Goal: Task Accomplishment & Management: Use online tool/utility

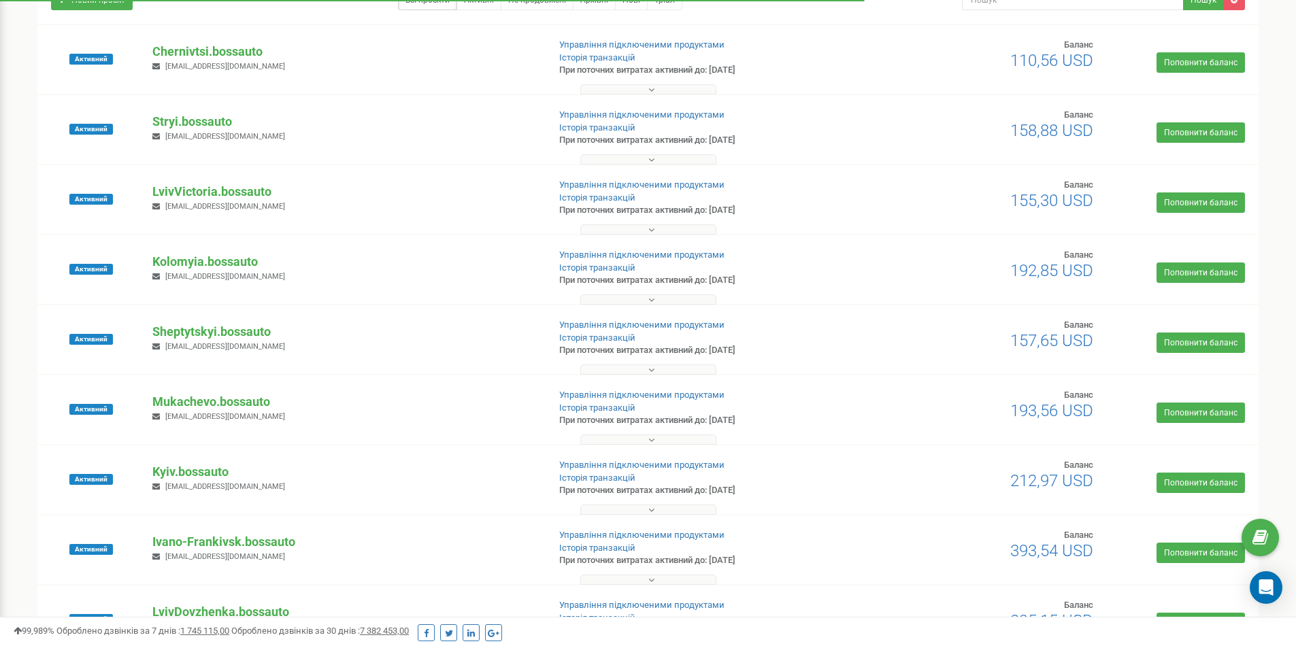
scroll to position [136, 0]
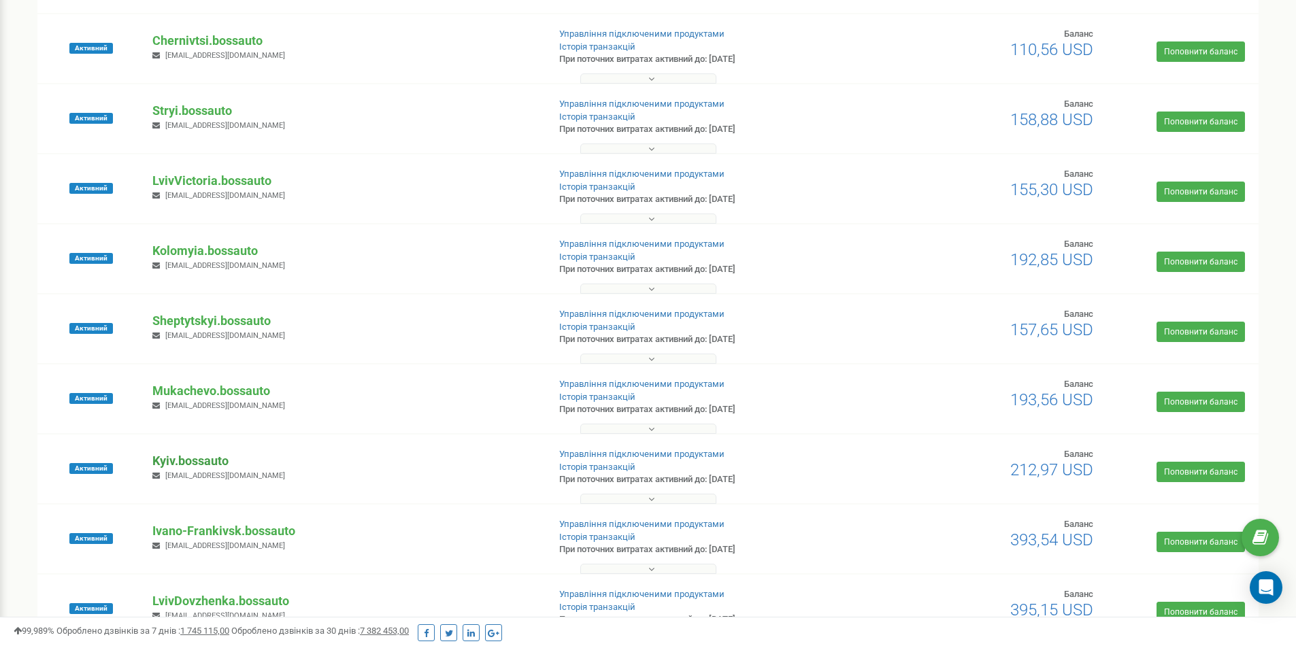
click at [198, 454] on p "Kyiv.bossauto" at bounding box center [344, 461] width 384 height 18
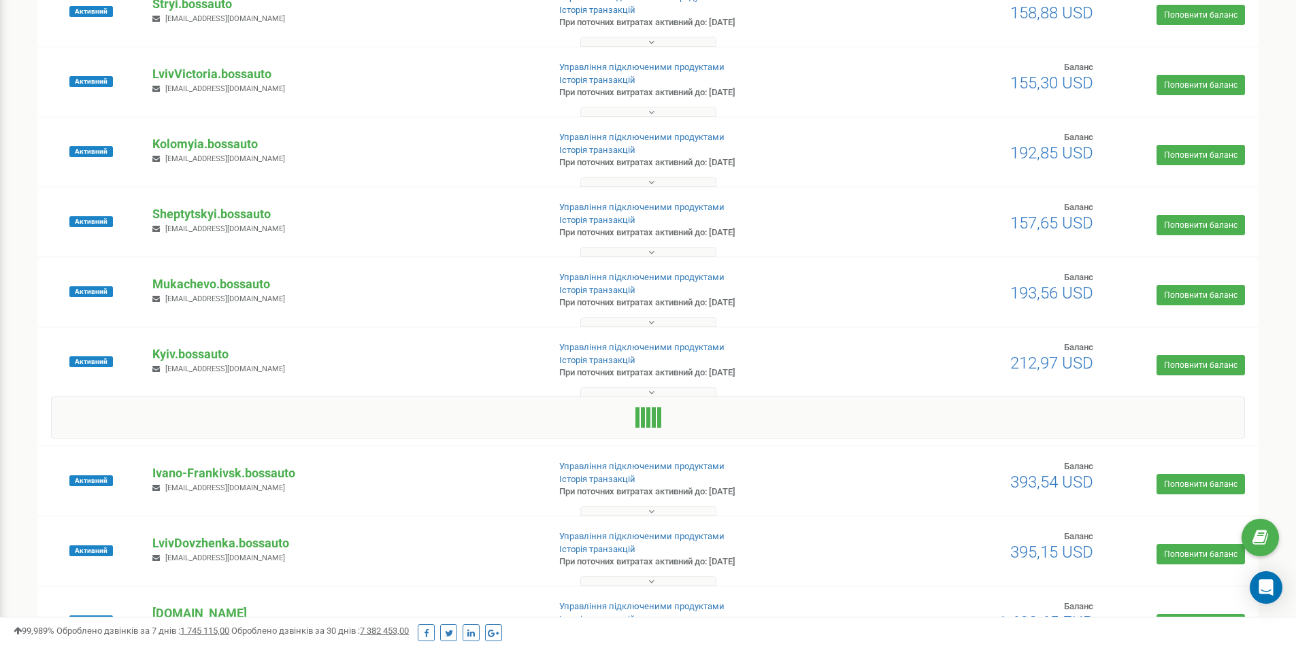
scroll to position [408, 0]
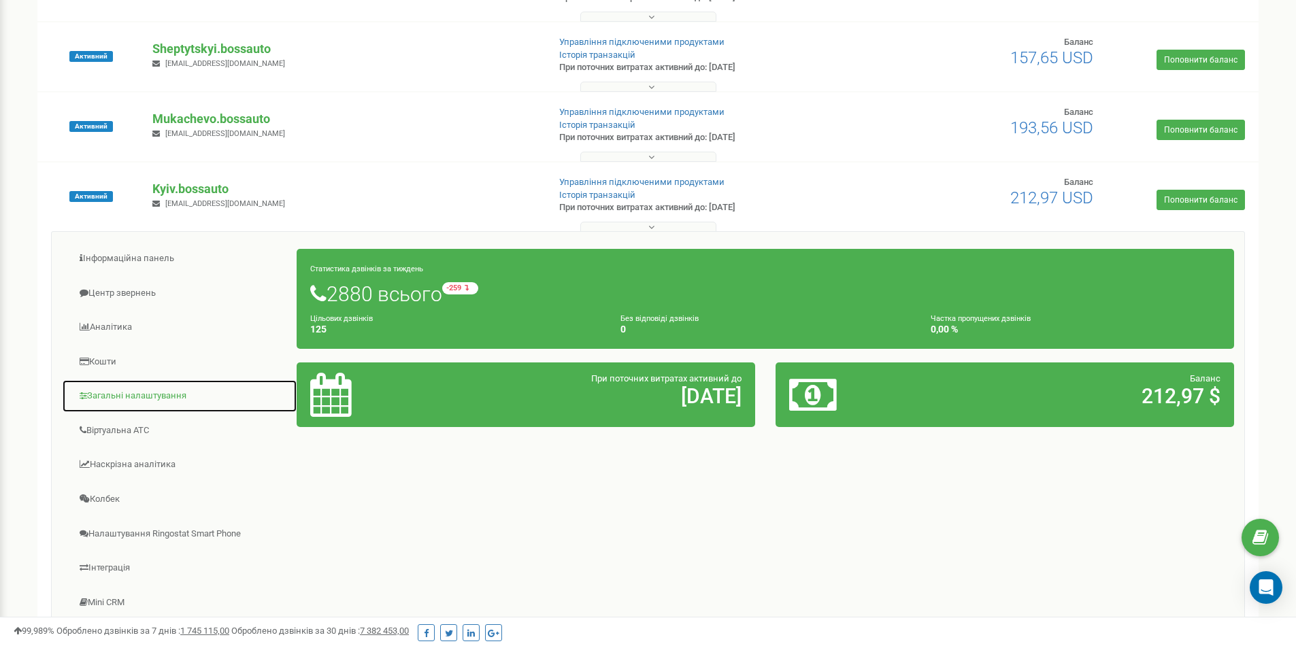
click at [112, 387] on link "Загальні налаштування" at bounding box center [179, 396] width 235 height 33
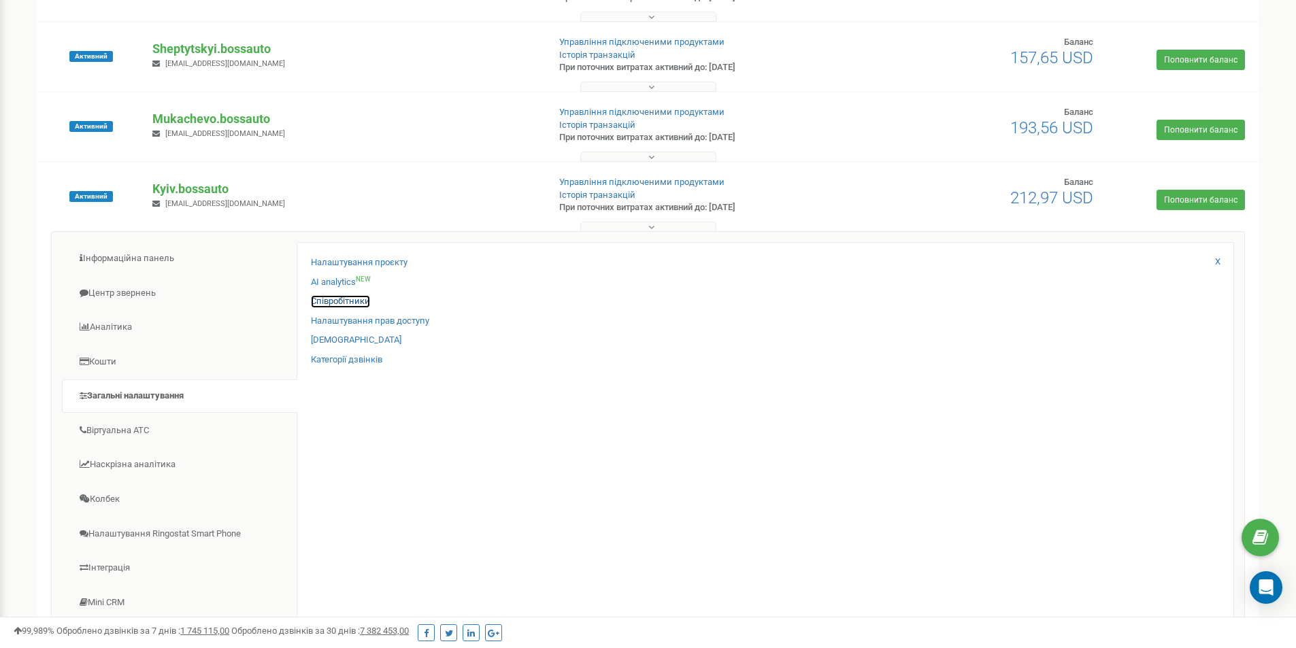
click at [343, 296] on link "Співробітники" at bounding box center [340, 301] width 59 height 13
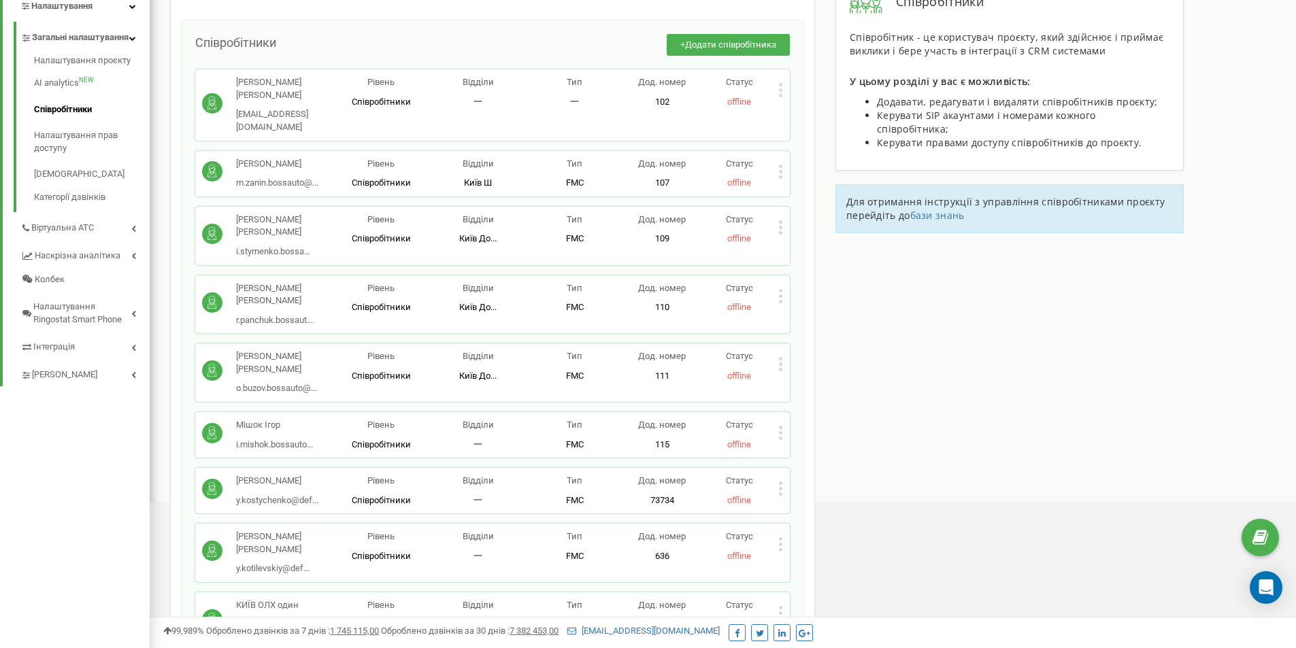
scroll to position [280, 0]
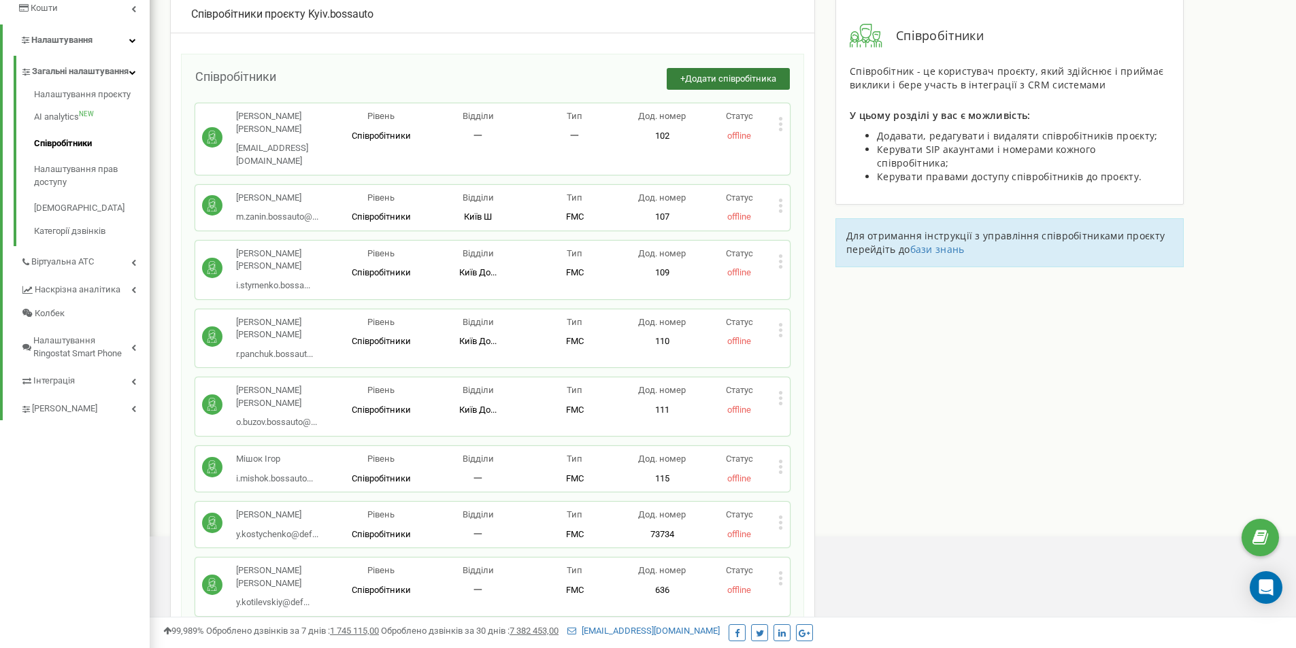
click at [741, 79] on span "Додати співробітника" at bounding box center [730, 78] width 91 height 10
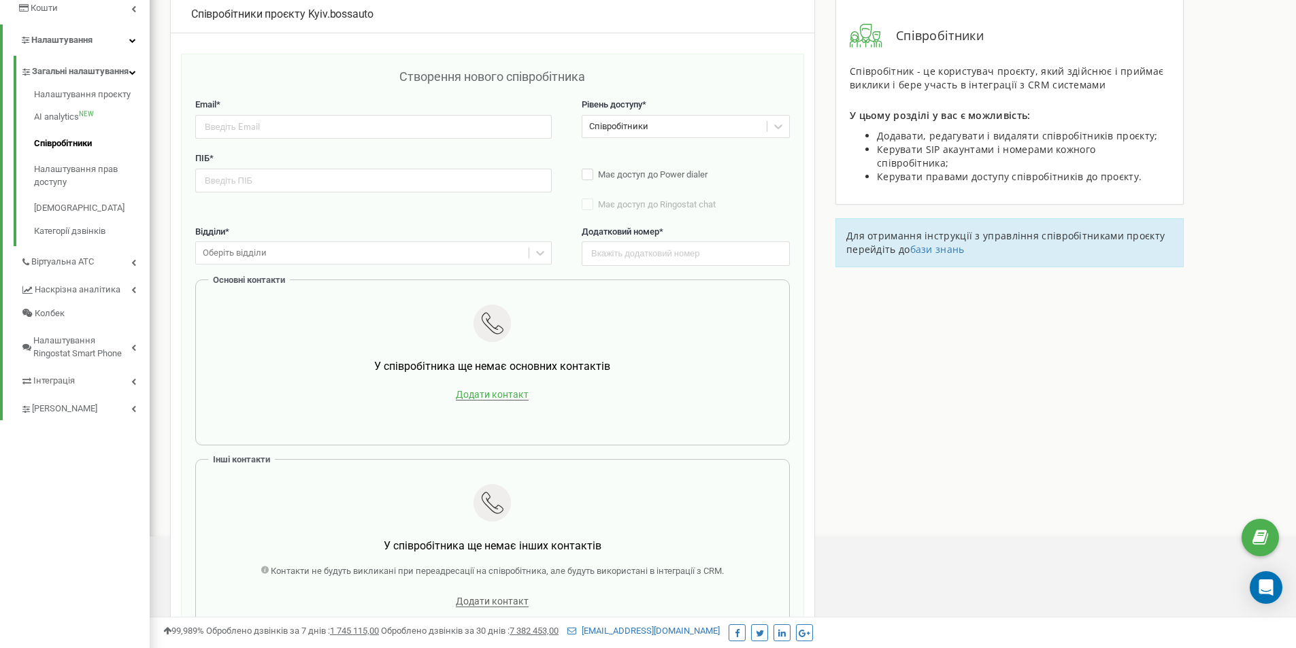
click at [505, 391] on span "Додати контакт" at bounding box center [492, 395] width 73 height 12
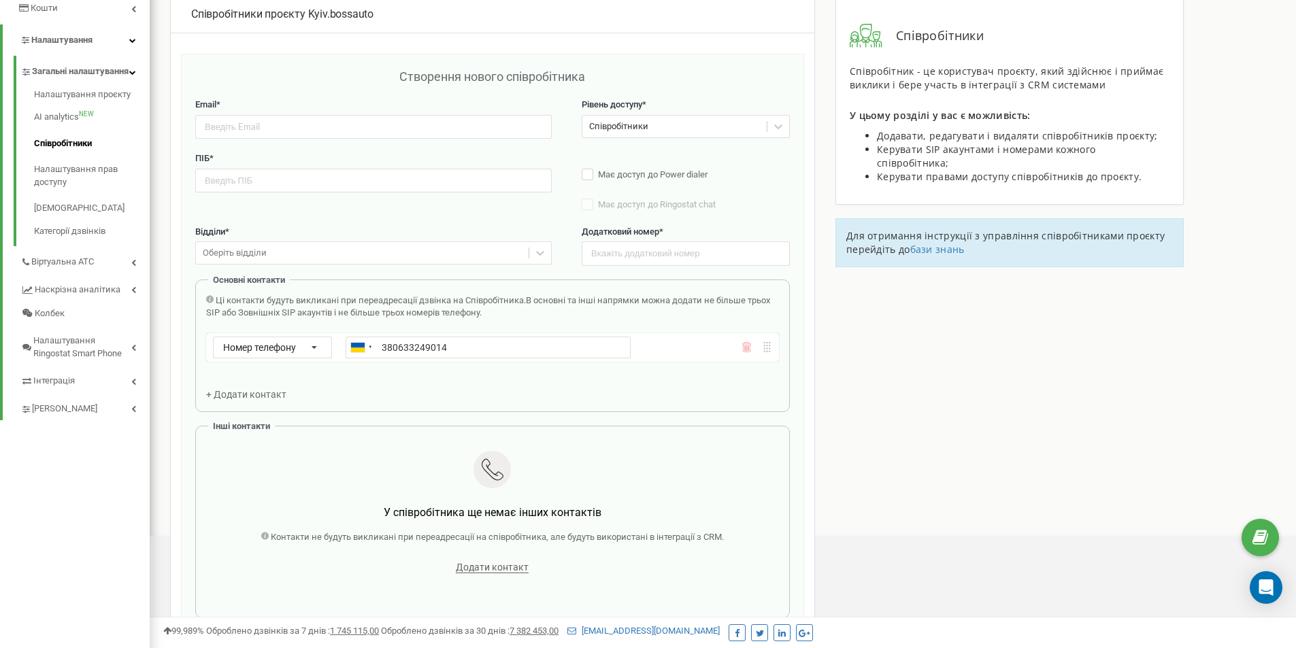
click at [384, 347] on input "380633249014" at bounding box center [488, 348] width 285 height 22
click at [382, 348] on input "380633249014" at bounding box center [488, 348] width 285 height 22
type input "+380633249014"
click at [305, 130] on input "email" at bounding box center [373, 127] width 356 height 24
paste input "t.nagayluk@defektovka.com"
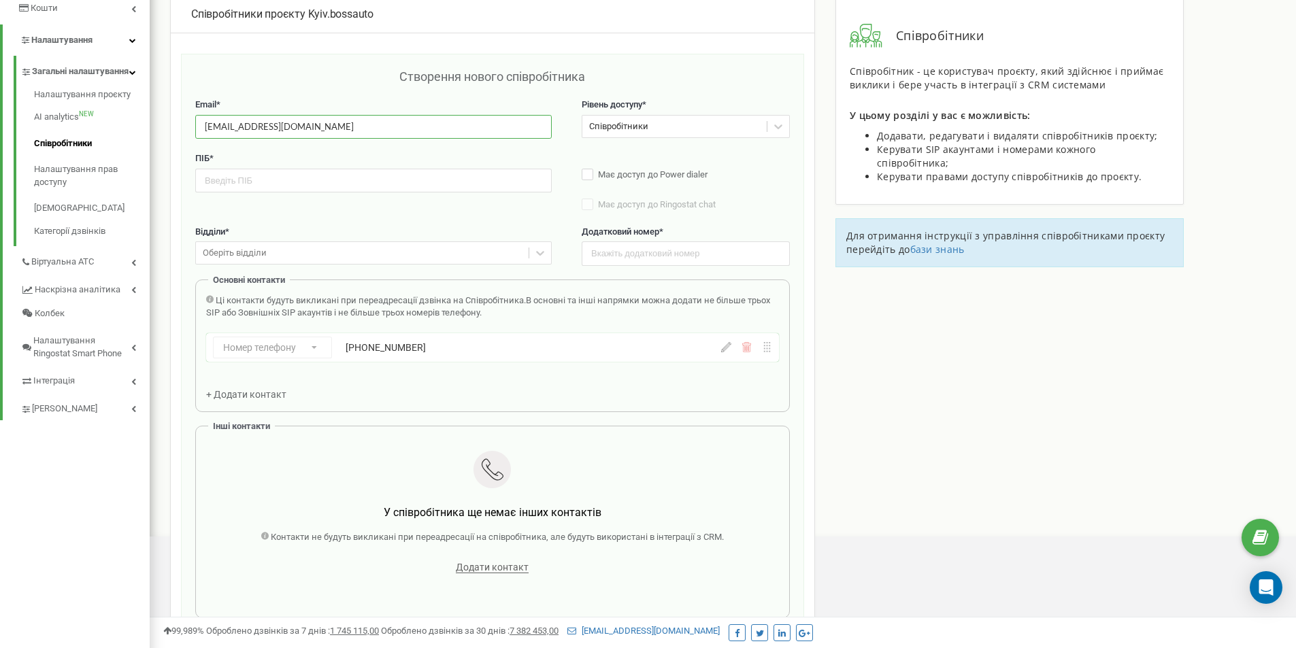
type input "t.nagayluk@defektovka.com"
click at [320, 176] on input "text" at bounding box center [373, 181] width 356 height 24
paste input "[PERSON_NAME]"
type input "[PERSON_NAME]"
click at [703, 250] on input "text" at bounding box center [686, 254] width 208 height 24
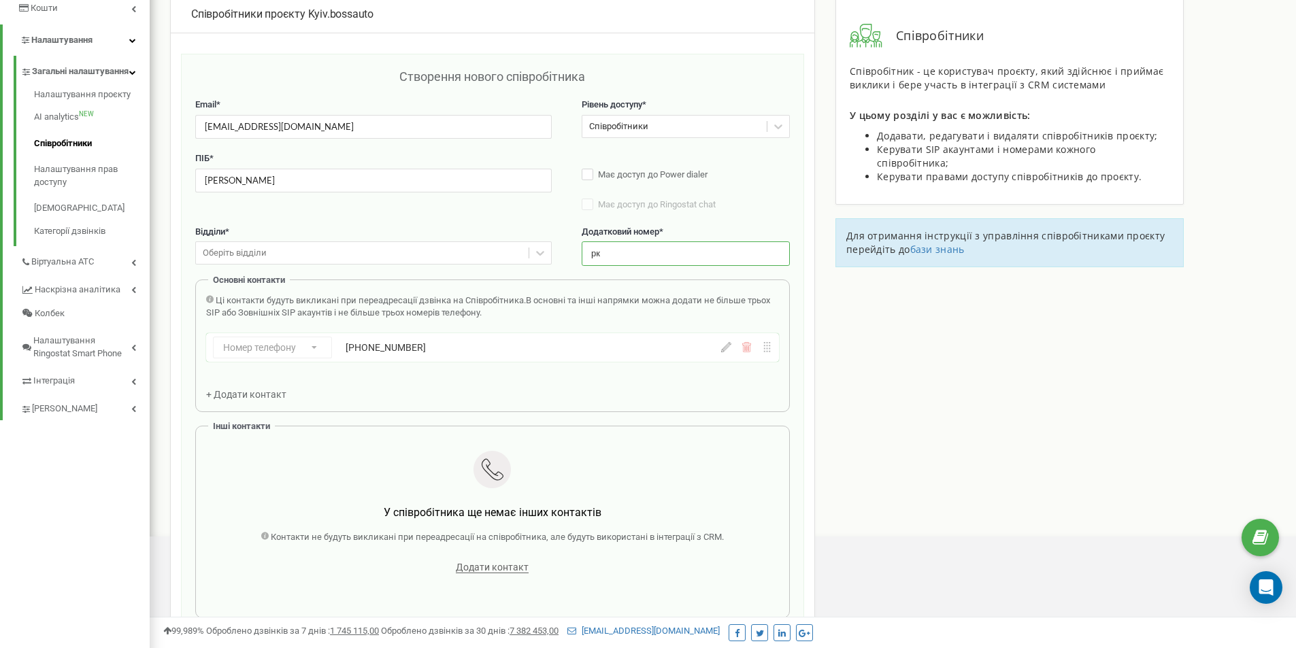
type input "р"
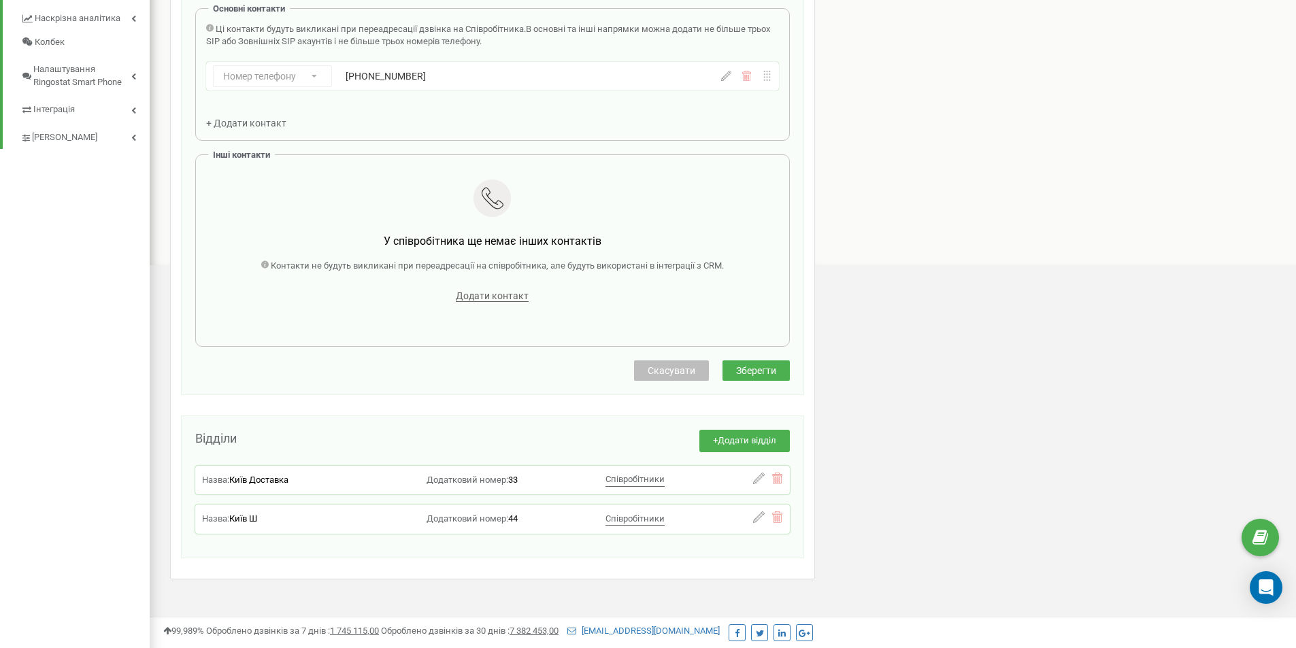
scroll to position [571, 0]
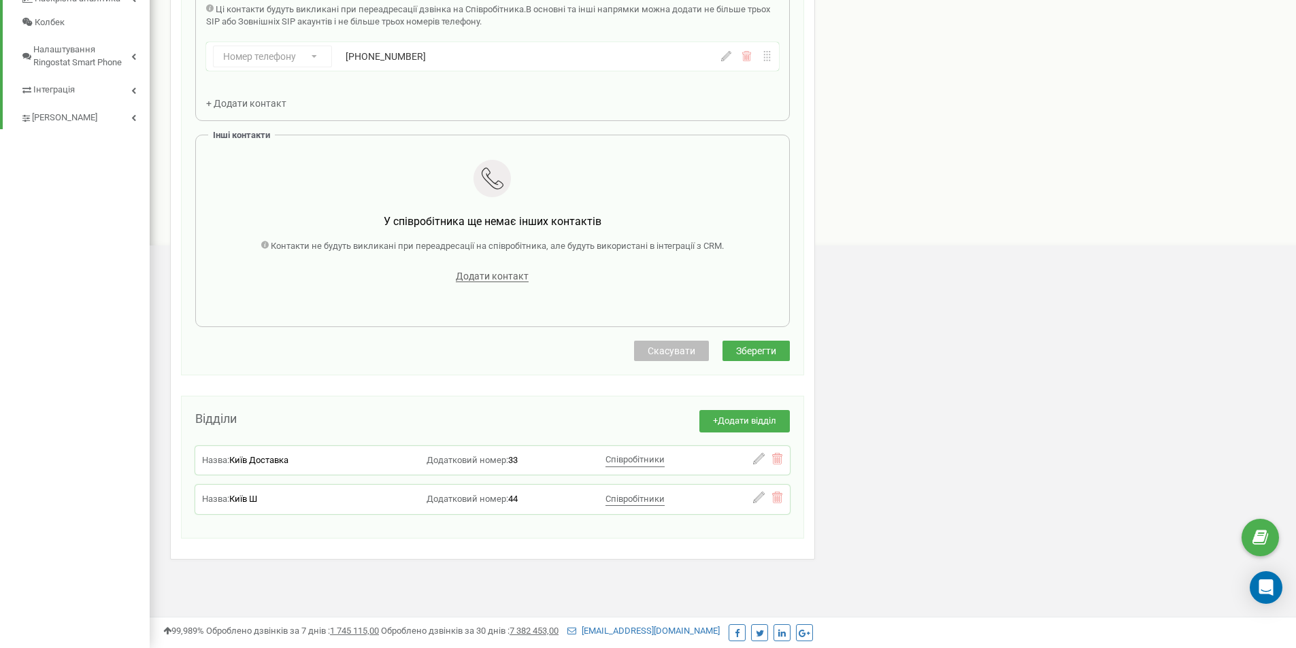
type input "5451"
click at [761, 350] on span "Зберегти" at bounding box center [756, 351] width 40 height 11
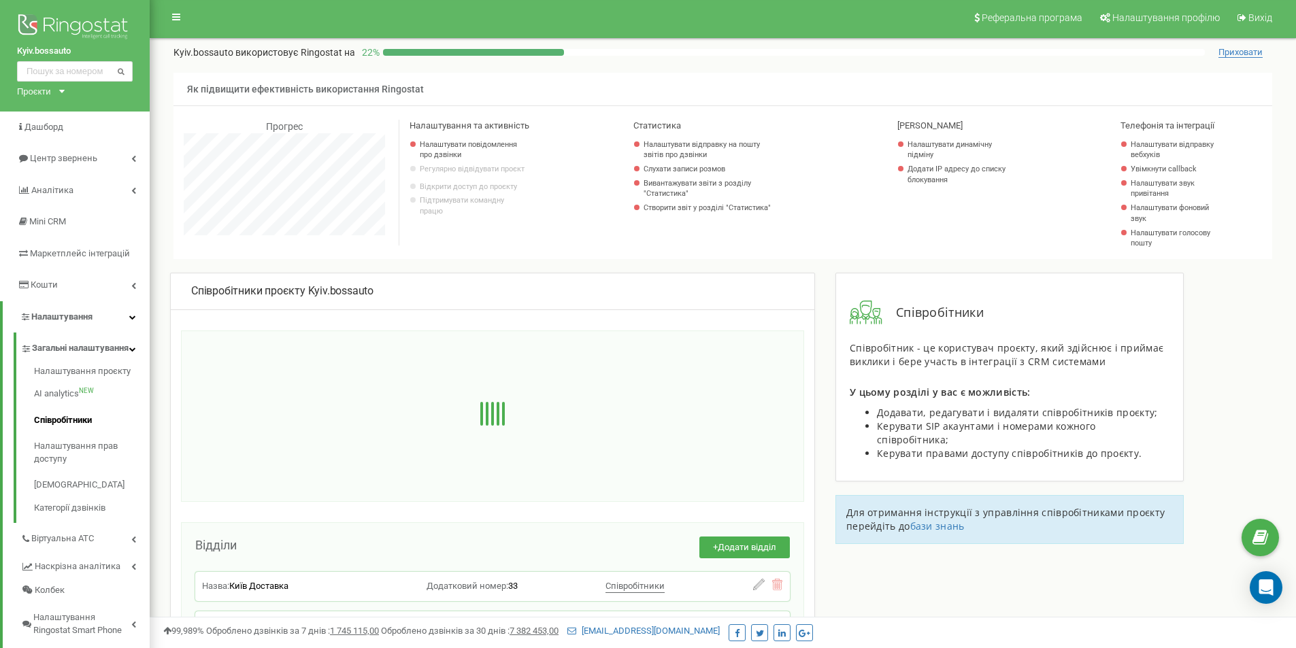
scroll to position [0, 0]
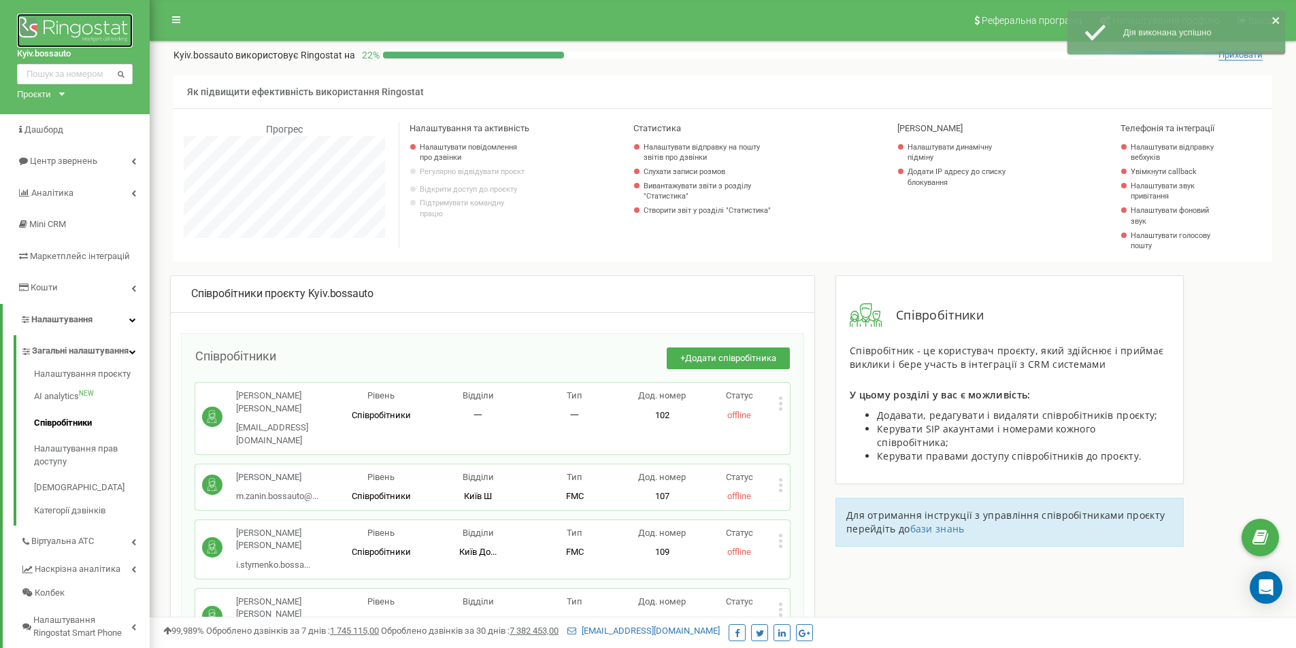
click at [73, 20] on img at bounding box center [75, 31] width 116 height 34
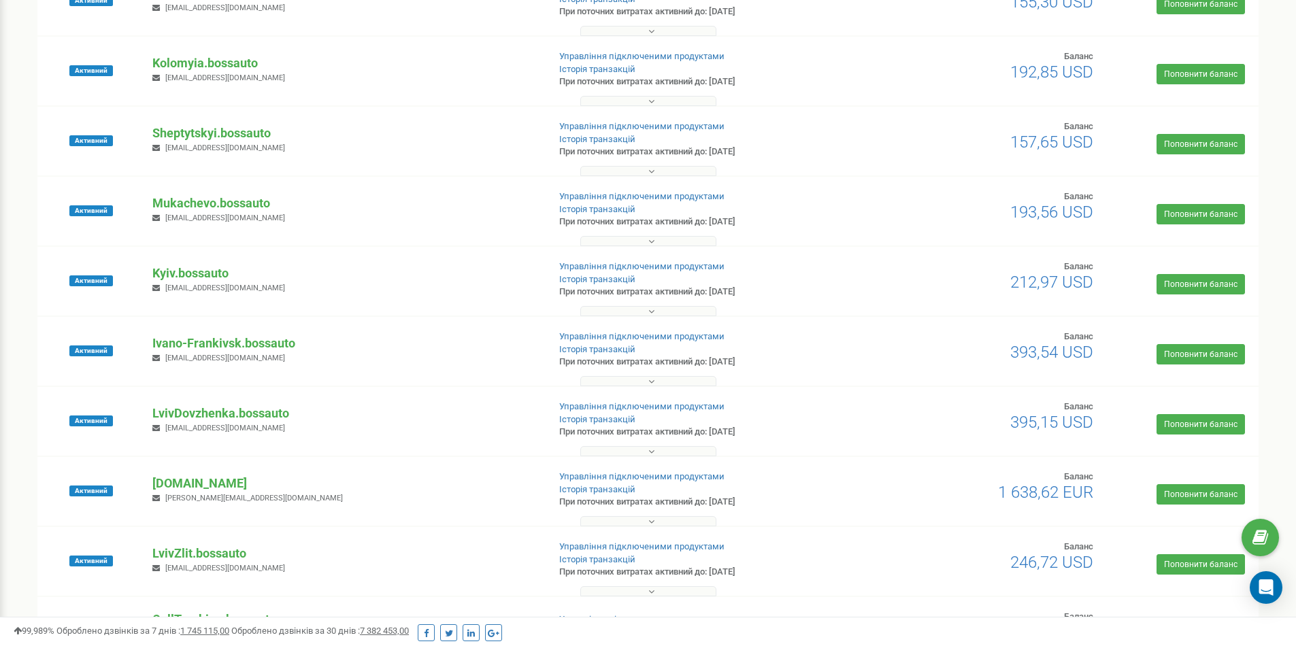
scroll to position [340, 0]
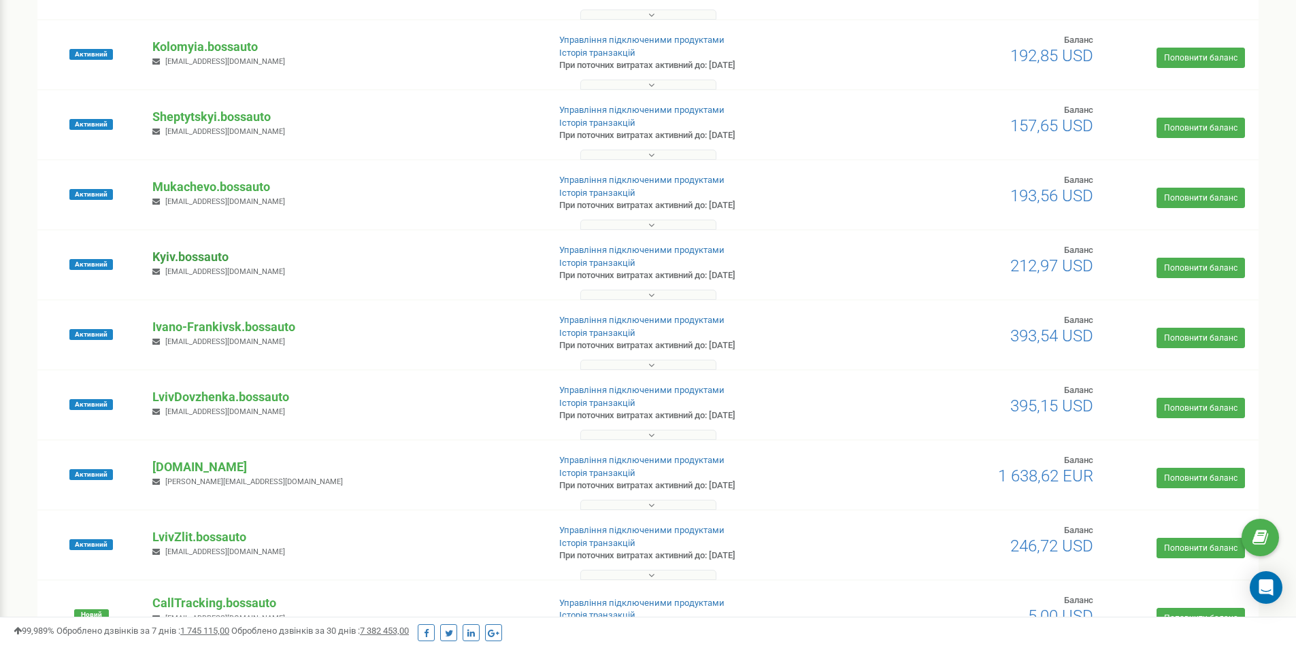
click at [203, 250] on p "Kyiv.bossauto" at bounding box center [344, 257] width 384 height 18
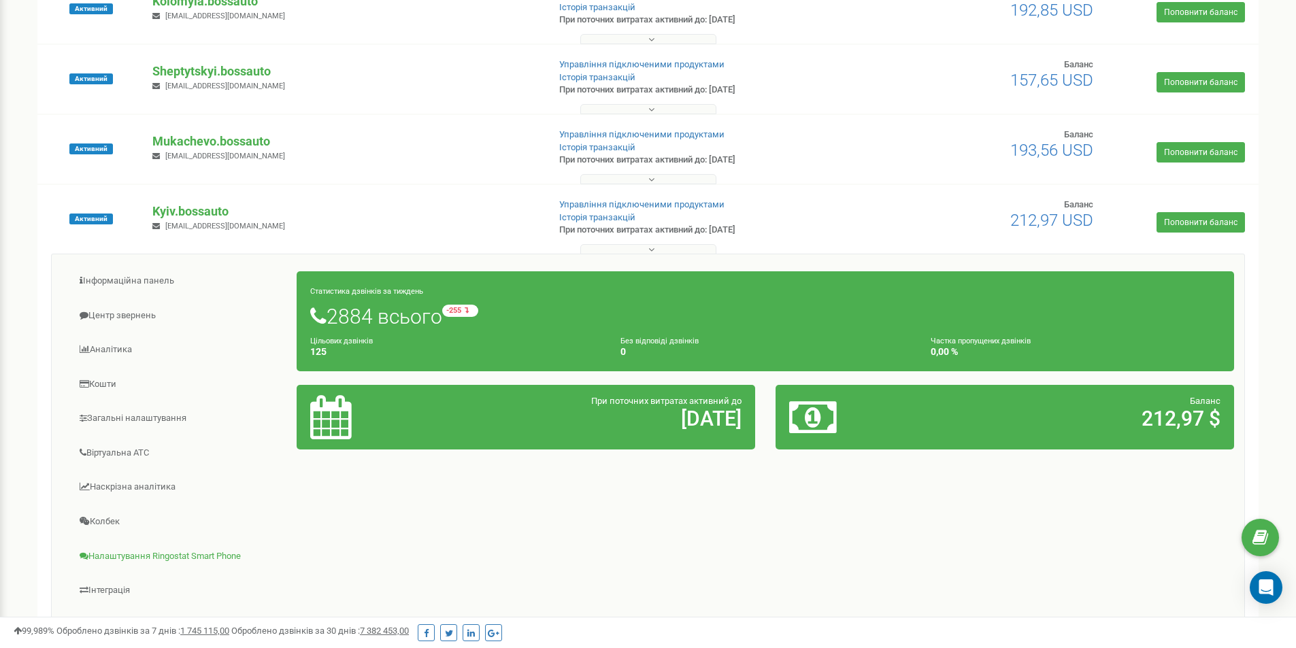
scroll to position [476, 0]
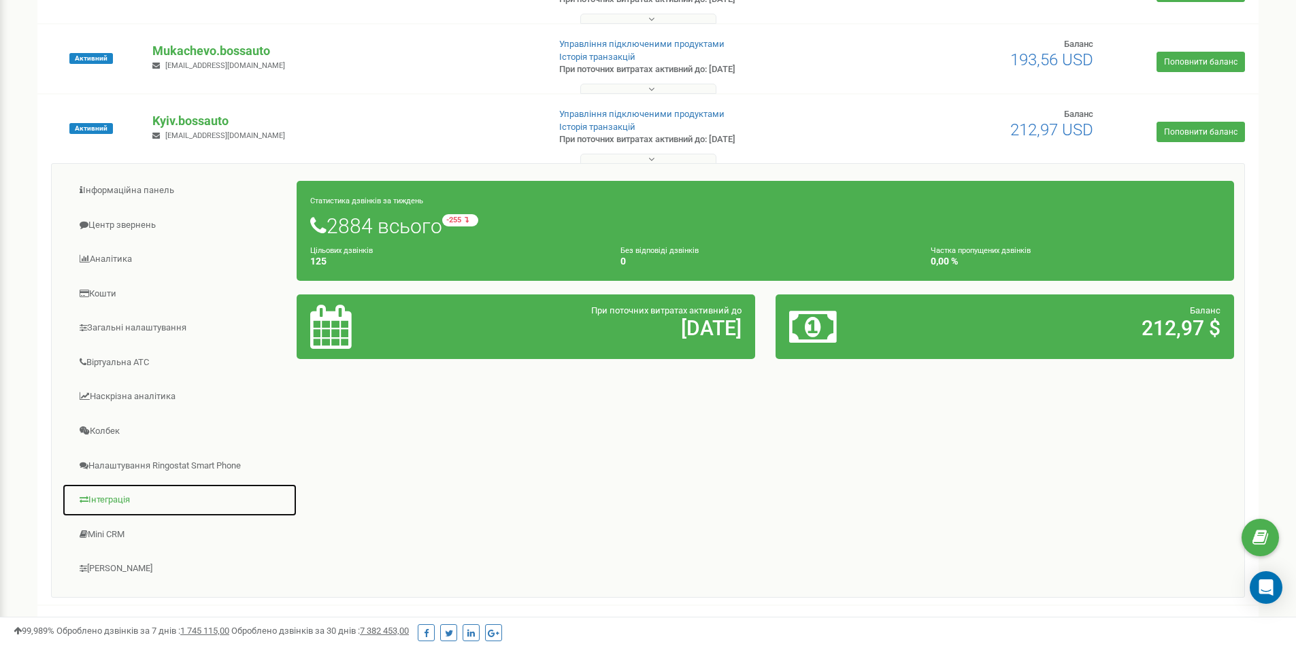
click at [122, 497] on link "Інтеграція" at bounding box center [179, 500] width 235 height 33
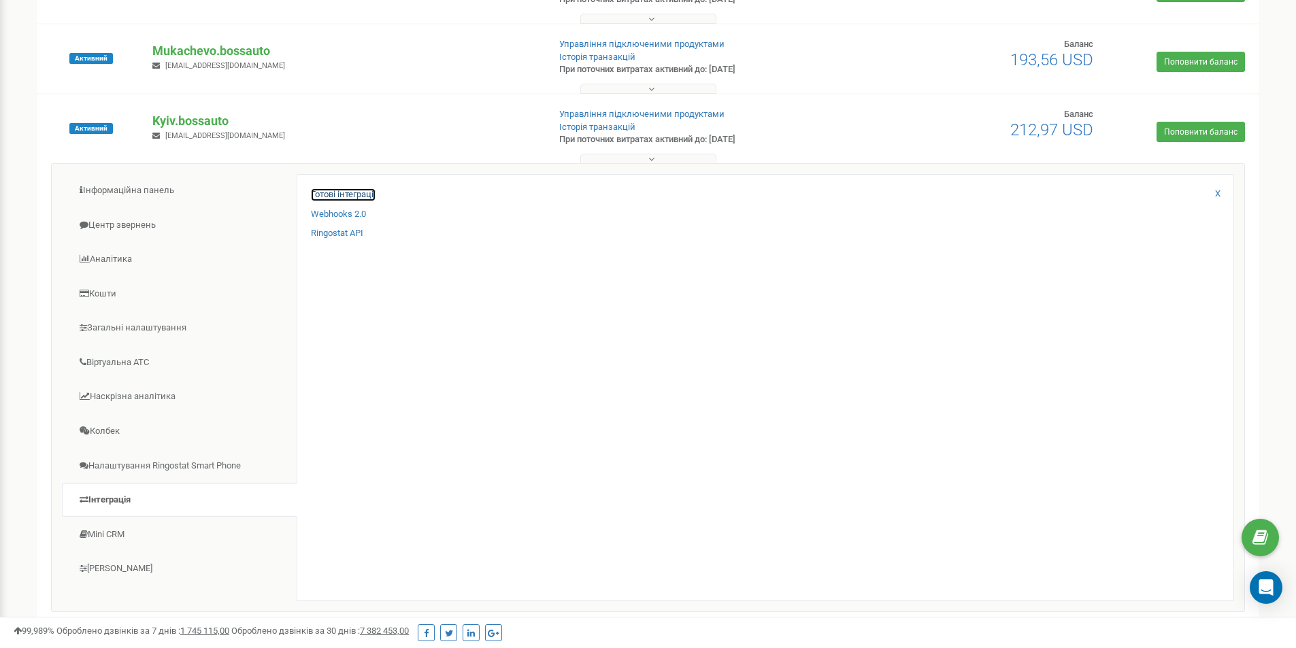
click at [352, 193] on link "Готові інтеграції" at bounding box center [343, 194] width 65 height 13
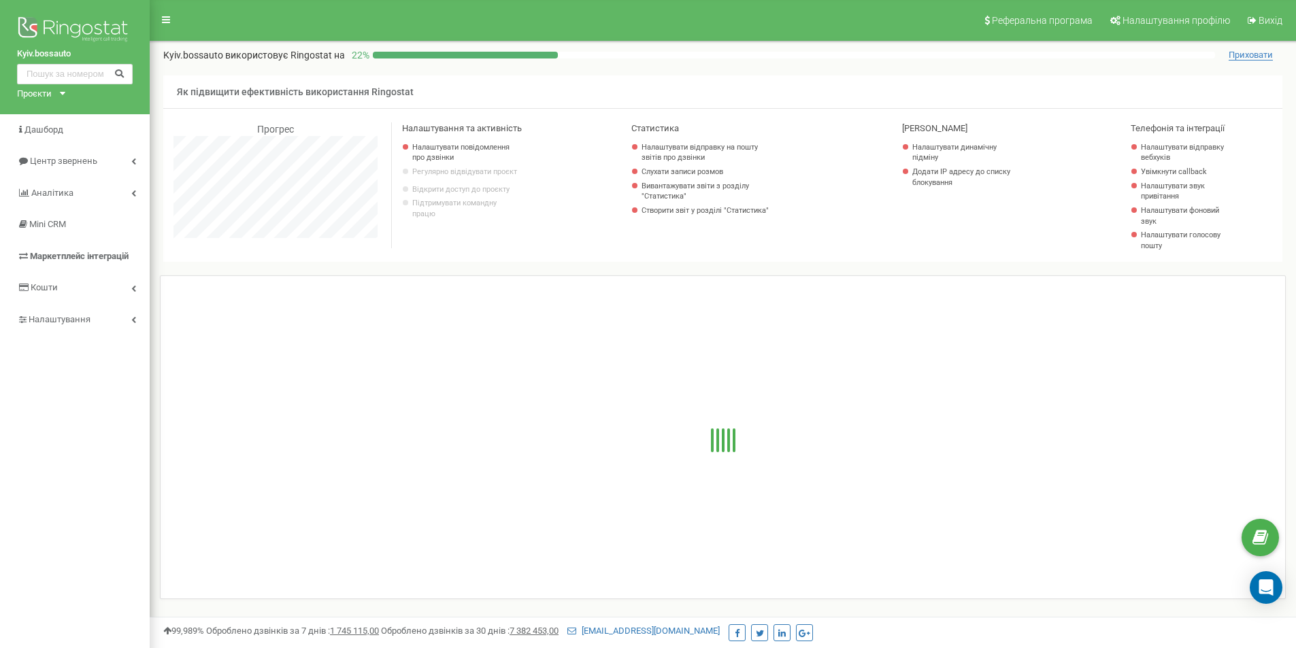
scroll to position [816, 1146]
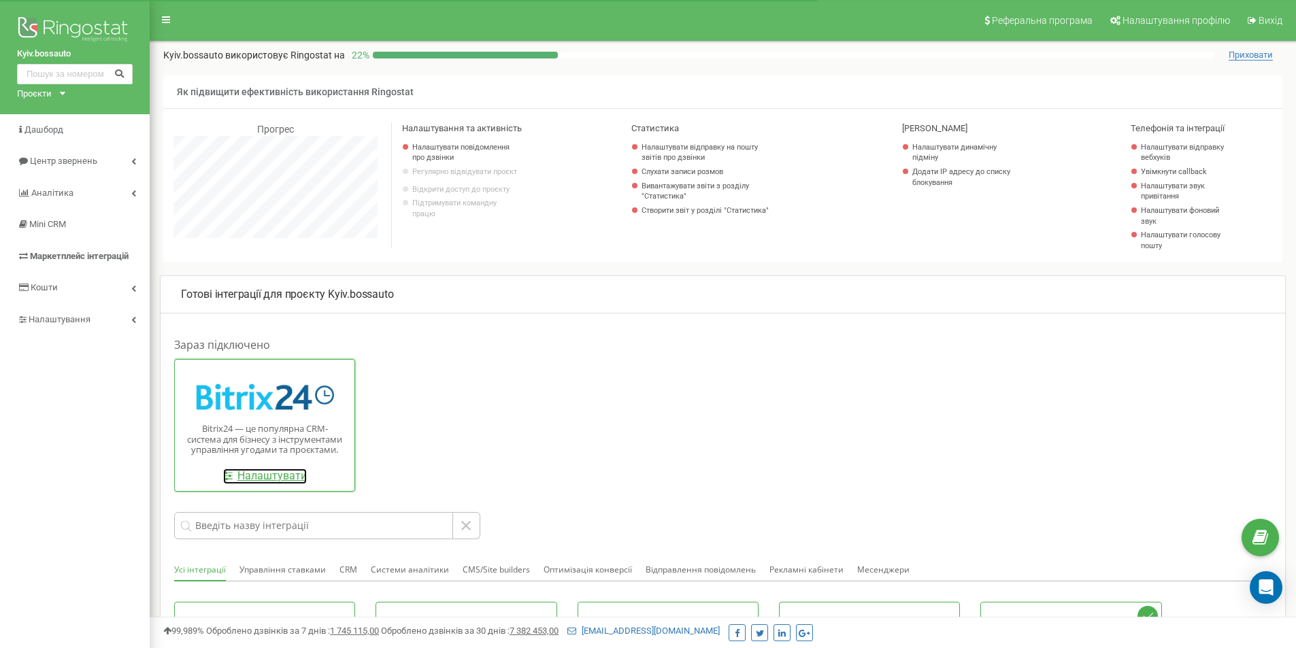
click at [287, 479] on link "Налаштувати" at bounding box center [265, 477] width 84 height 16
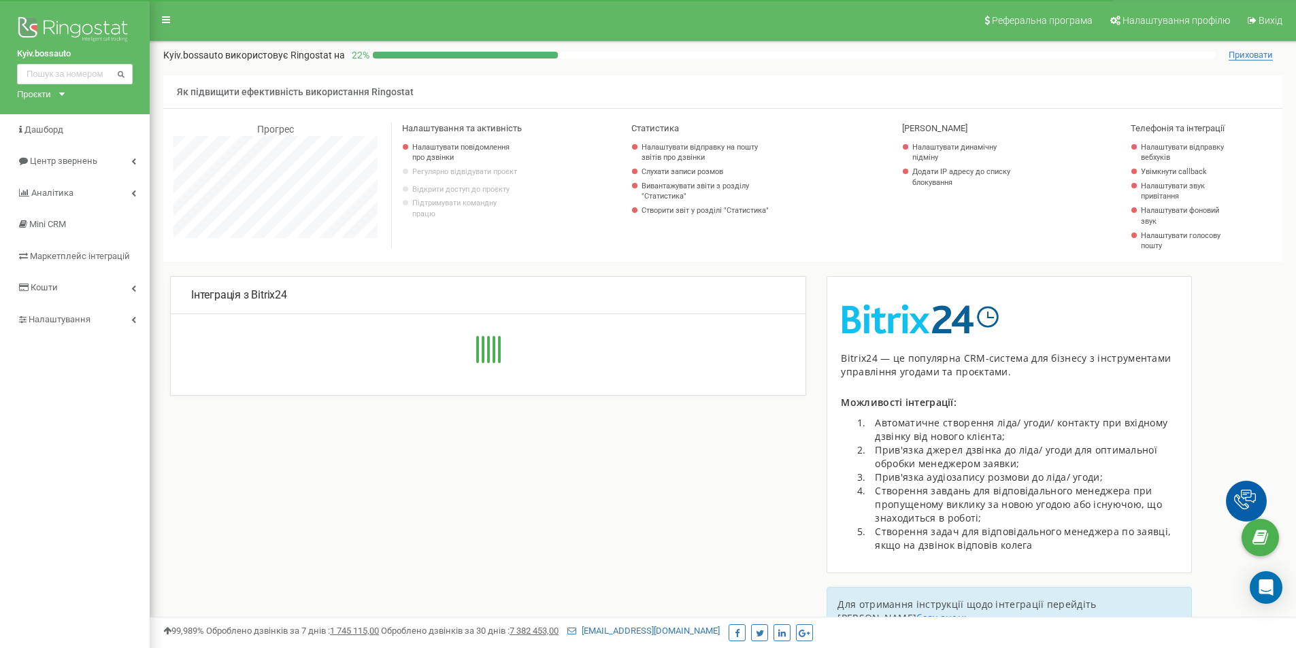
scroll to position [816, 1146]
type input "[URL][DOMAIN_NAME]"
type input "975"
type input "kkwr6b1c3f806utq"
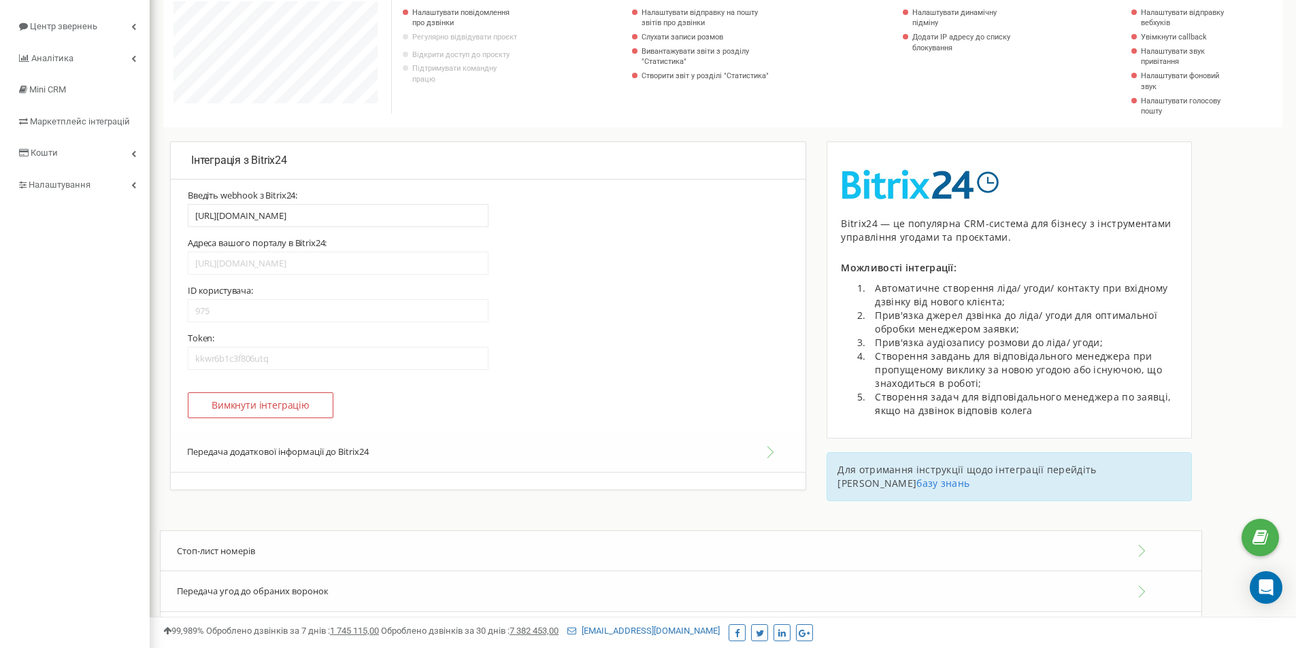
scroll to position [136, 0]
click at [226, 448] on button "Співробітники" at bounding box center [488, 451] width 635 height 41
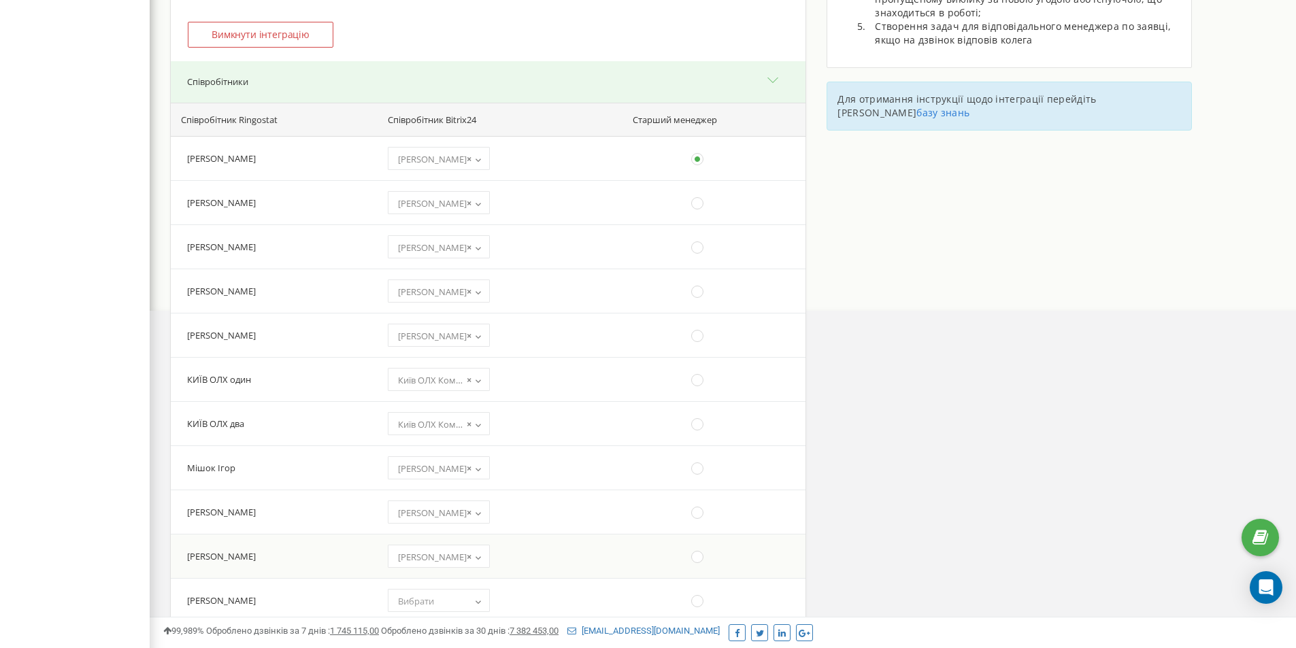
scroll to position [680, 0]
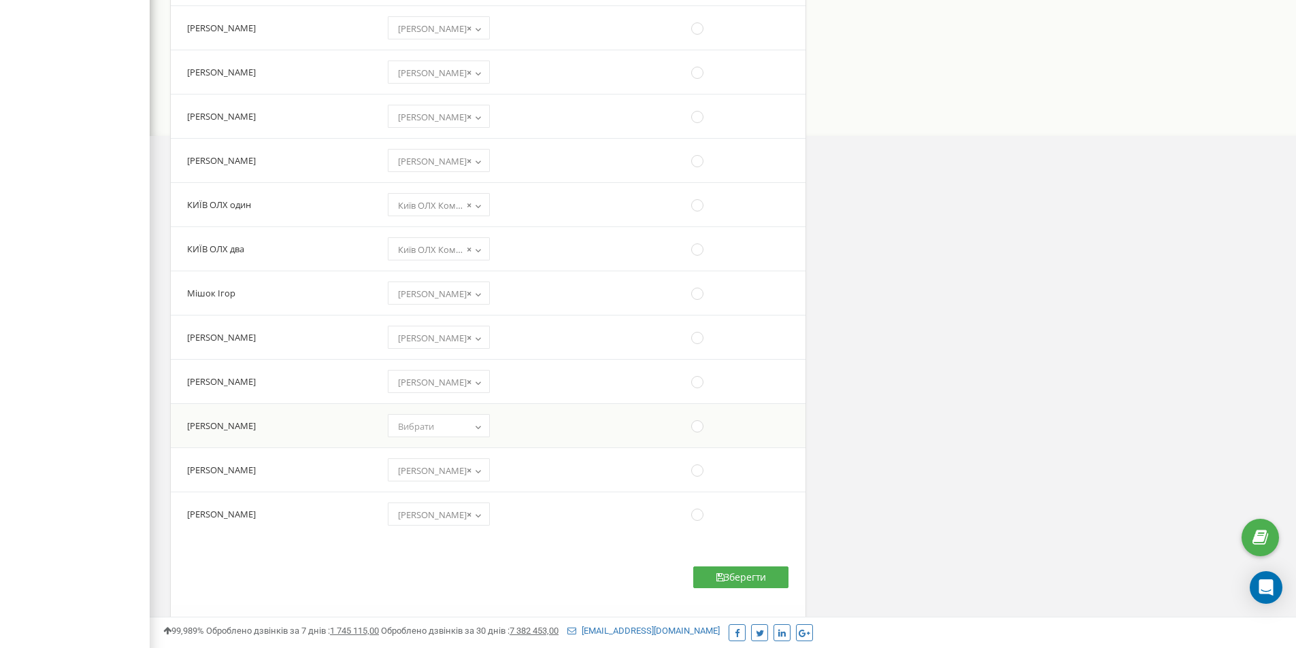
click at [434, 424] on span "Вибрати" at bounding box center [416, 426] width 36 height 12
select select "13402"
click at [739, 577] on button "Зберегти" at bounding box center [740, 578] width 95 height 22
